Goal: Task Accomplishment & Management: Manage account settings

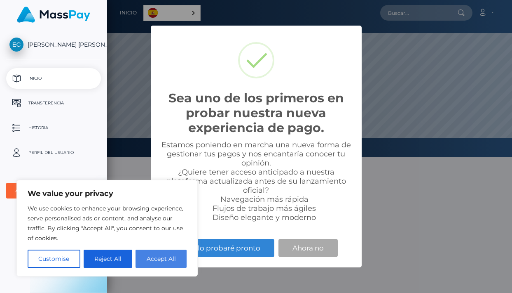
scroll to position [157, 405]
click at [167, 257] on button "Accept All" at bounding box center [161, 258] width 51 height 18
checkbox input "true"
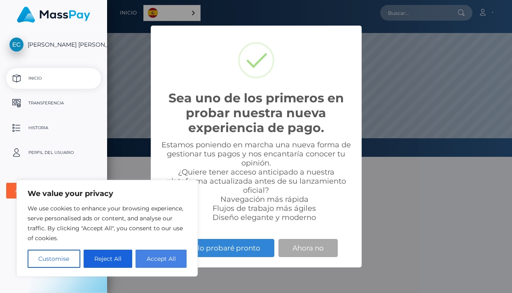
checkbox input "true"
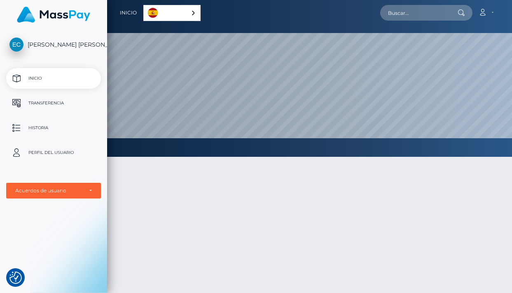
click at [57, 152] on p "Perfil del usuario" at bounding box center [53, 152] width 88 height 12
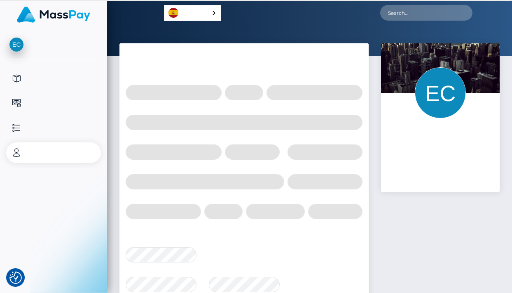
select select
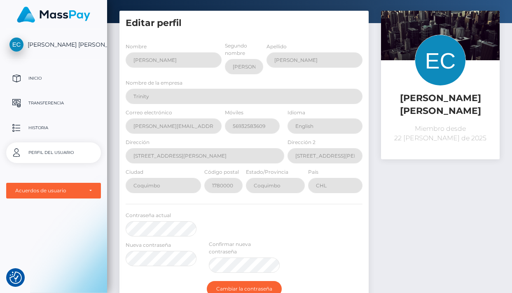
scroll to position [9, 0]
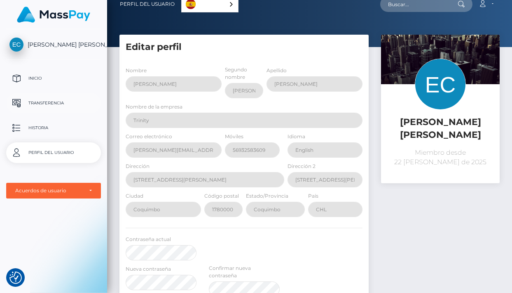
click at [53, 102] on p "Transferencia" at bounding box center [53, 103] width 88 height 12
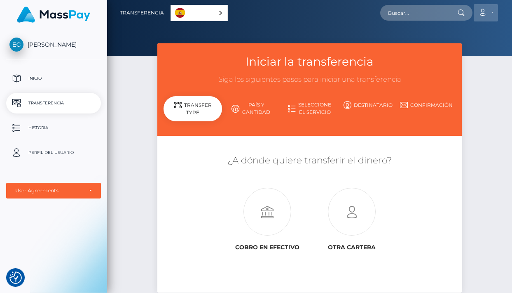
click at [482, 16] on link "Cuenta" at bounding box center [486, 12] width 24 height 17
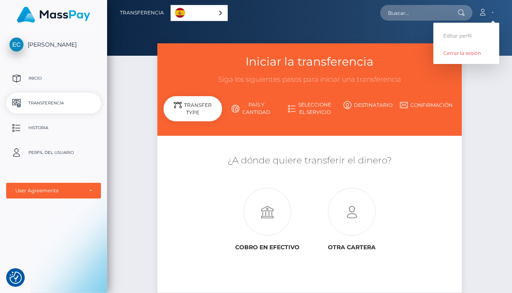
click at [238, 93] on div "Iniciar la transferencia Siga los siguientes pasos para iniciar una transferenc…" at bounding box center [309, 89] width 305 height 92
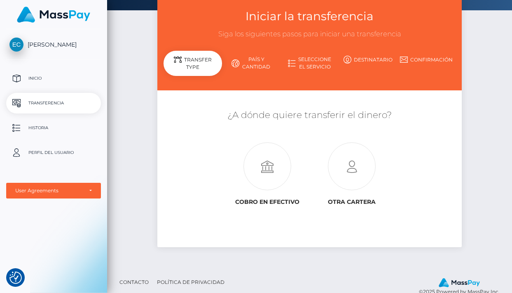
scroll to position [56, 0]
